Goal: Information Seeking & Learning: Understand process/instructions

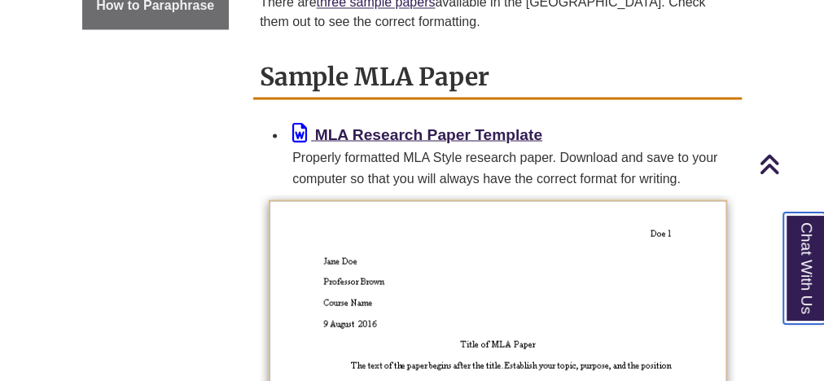
scroll to position [1449, 0]
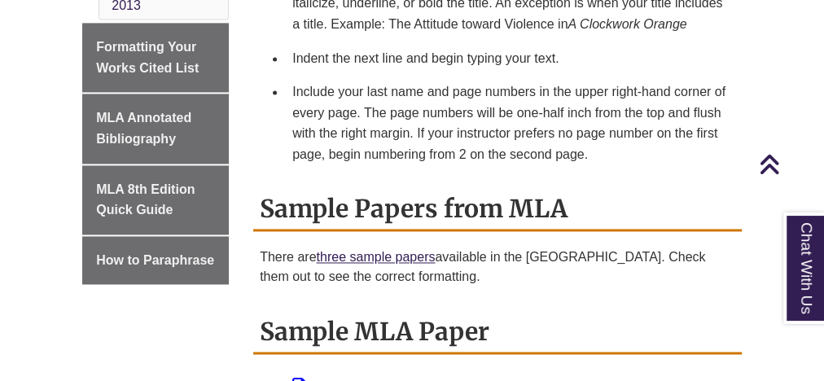
scroll to position [1199, 0]
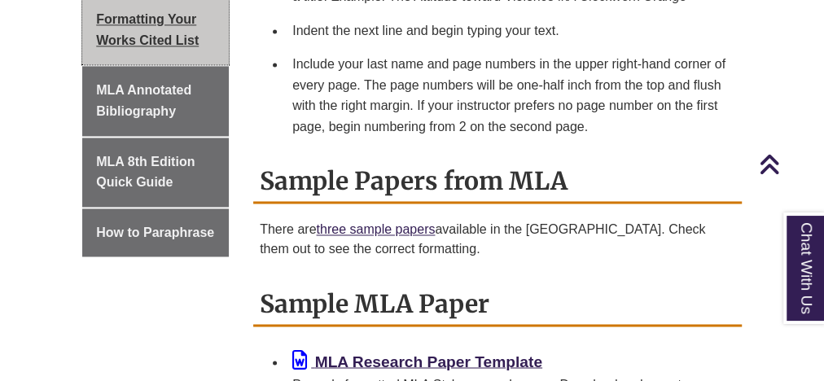
click at [135, 28] on span "Formatting Your Works Cited List" at bounding box center [147, 29] width 103 height 35
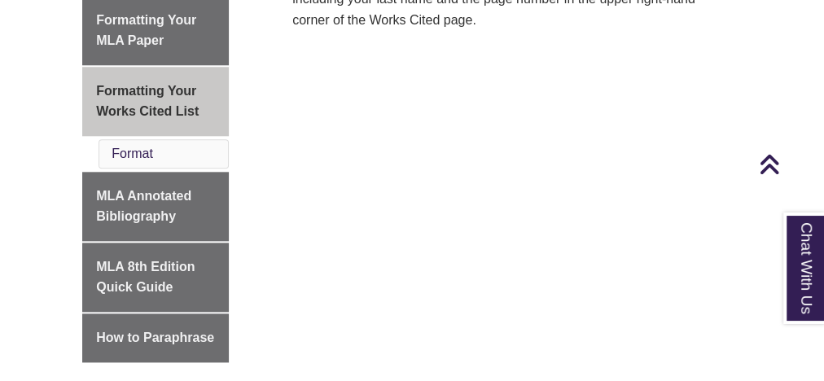
scroll to position [862, 0]
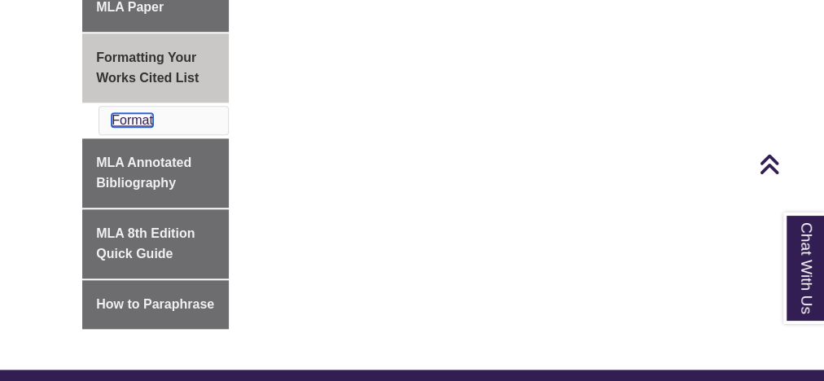
click at [138, 116] on link "Format" at bounding box center [133, 120] width 42 height 14
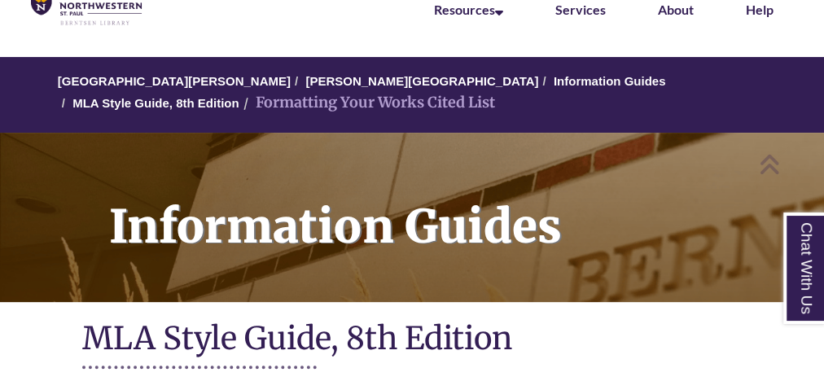
scroll to position [86, 0]
